Goal: Transaction & Acquisition: Download file/media

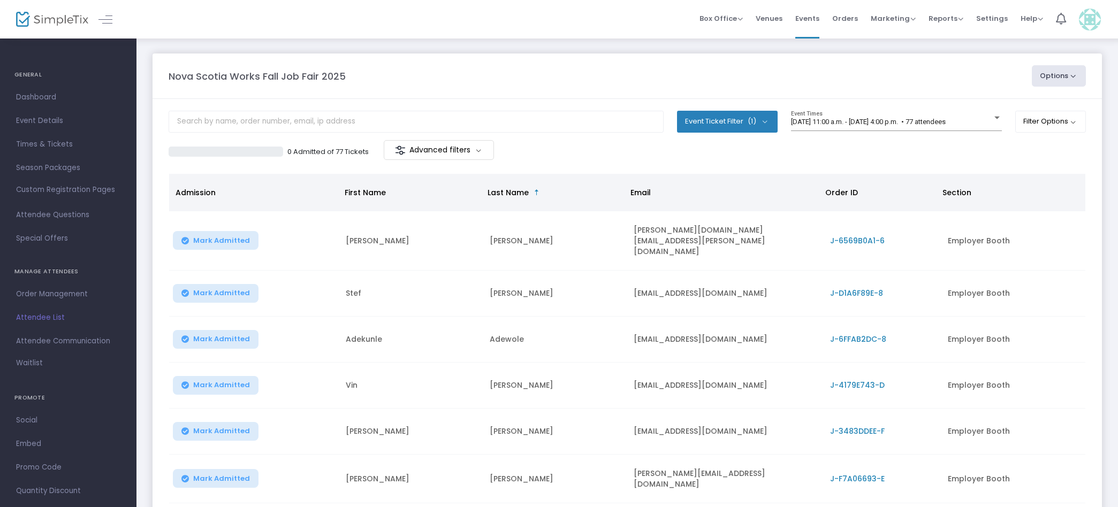
click at [1061, 73] on button "Options" at bounding box center [1059, 75] width 55 height 21
click at [1022, 106] on li "Export List" at bounding box center [1029, 107] width 98 height 21
radio input "false"
radio input "true"
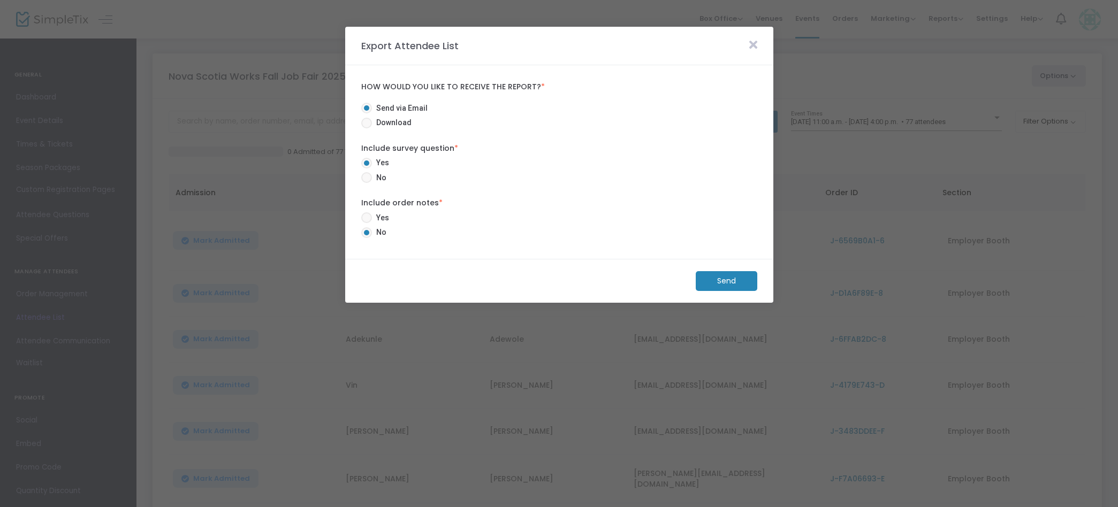
click at [401, 125] on span "Download" at bounding box center [392, 122] width 40 height 11
click at [366, 128] on input "Download" at bounding box center [366, 128] width 1 height 1
radio input "true"
click at [728, 282] on m-button "Download" at bounding box center [717, 281] width 80 height 20
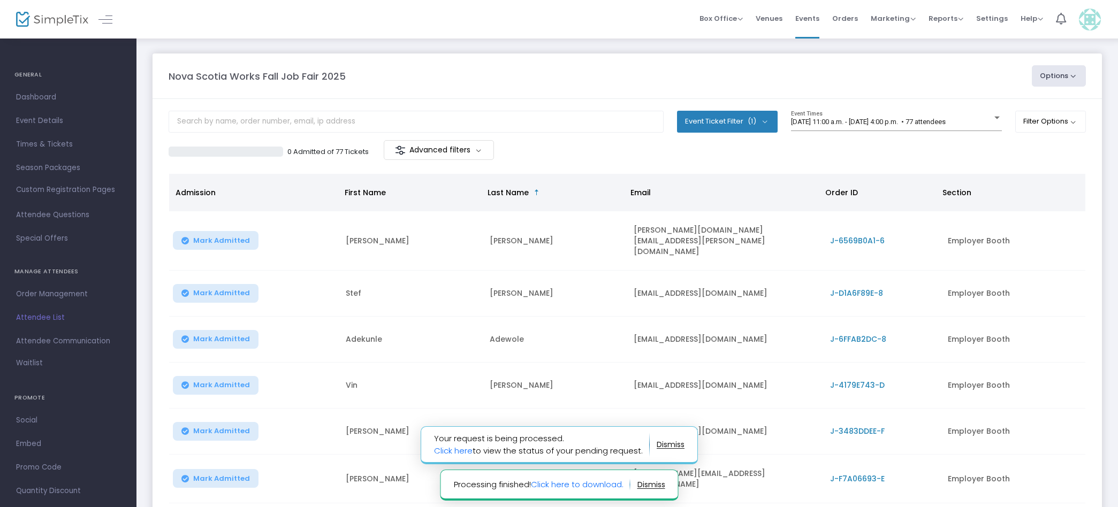
click at [447, 485] on td "Gordon" at bounding box center [411, 479] width 144 height 49
click at [449, 453] on link "Click here" at bounding box center [453, 450] width 39 height 11
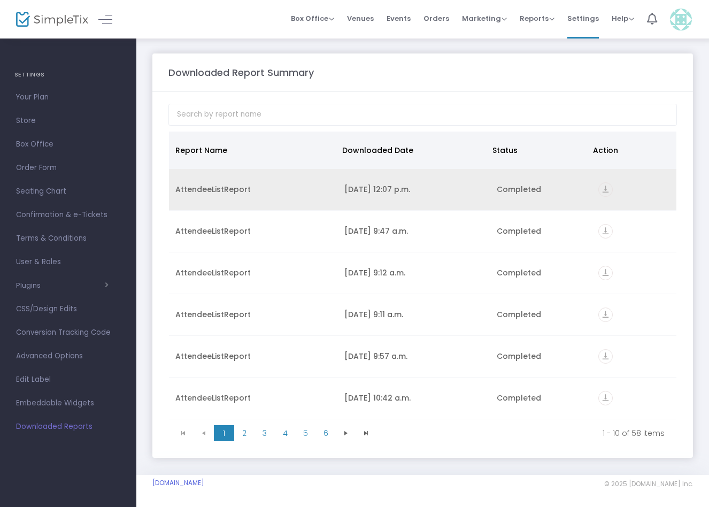
click at [599, 192] on icon "vertical_align_bottom" at bounding box center [606, 189] width 14 height 14
